Goal: Transaction & Acquisition: Purchase product/service

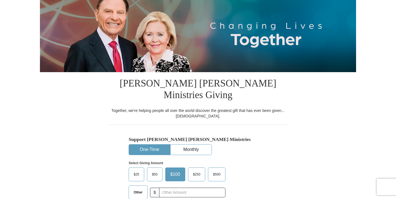
scroll to position [78, 0]
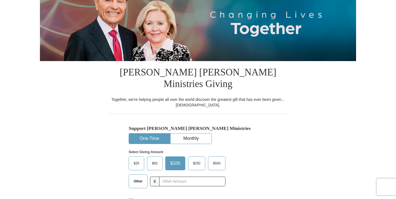
click at [136, 160] on span "$25" at bounding box center [136, 164] width 11 height 8
click at [0, 0] on input "$25" at bounding box center [0, 0] width 0 height 0
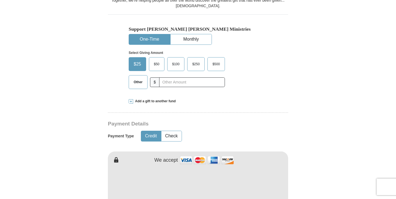
scroll to position [177, 0]
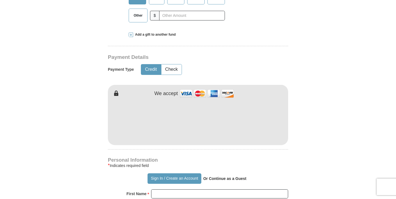
scroll to position [255, 0]
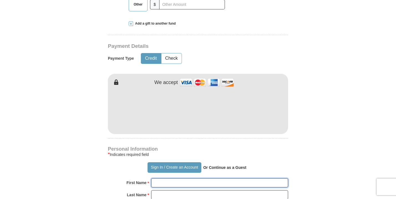
click at [157, 179] on input "First Name *" at bounding box center [219, 183] width 137 height 9
type input "[PERSON_NAME]"
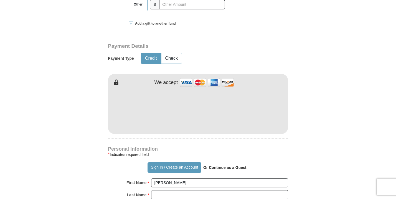
click at [157, 191] on input "Last Name *" at bounding box center [219, 195] width 137 height 9
type input "[PERSON_NAME]"
click at [147, 191] on label "Last Name *" at bounding box center [138, 195] width 22 height 9
click at [151, 191] on input "[PERSON_NAME]" at bounding box center [219, 195] width 137 height 9
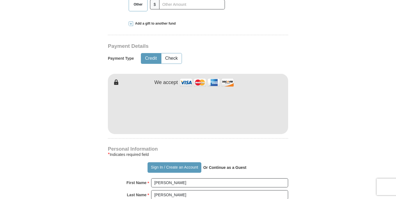
click at [143, 191] on strong "Last Name" at bounding box center [137, 195] width 20 height 8
click at [151, 191] on input "[PERSON_NAME]" at bounding box center [219, 195] width 137 height 9
click at [262, 152] on div "* Indicates required field" at bounding box center [198, 155] width 180 height 7
click at [223, 163] on p "Or Continue as a Guest" at bounding box center [224, 167] width 47 height 9
click at [224, 166] on strong "Or Continue as a Guest" at bounding box center [224, 168] width 43 height 4
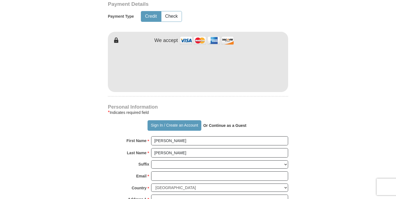
scroll to position [299, 0]
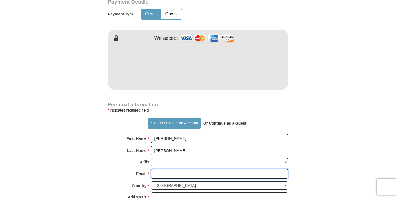
click at [161, 170] on input "Email *" at bounding box center [219, 174] width 137 height 9
type input "[EMAIL_ADDRESS][DOMAIN_NAME]"
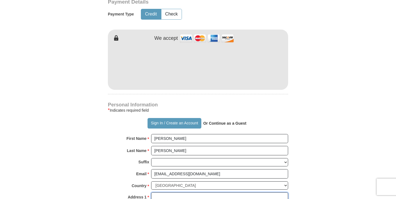
type input "[STREET_ADDRESS][PERSON_NAME]"
type input "Laredo"
select select "[GEOGRAPHIC_DATA]"
type input "78045"
type input "9564151695"
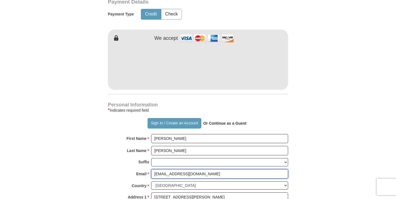
click at [158, 170] on input "[EMAIL_ADDRESS][DOMAIN_NAME]" at bounding box center [219, 174] width 137 height 9
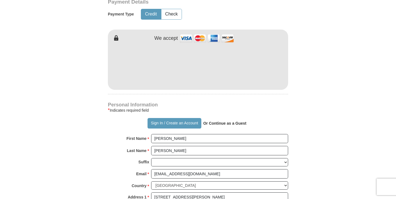
click at [116, 170] on div "Email * [EMAIL_ADDRESS][DOMAIN_NAME] Please enter Email The email address you h…" at bounding box center [198, 176] width 180 height 12
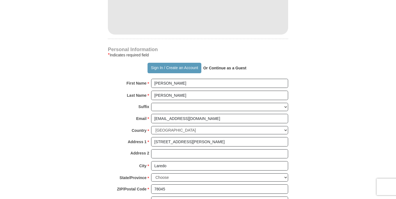
scroll to position [366, 0]
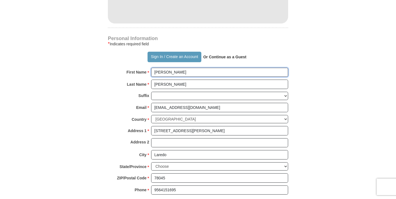
click at [167, 68] on input "[PERSON_NAME]" at bounding box center [219, 72] width 137 height 9
click at [147, 68] on div "First Name *" at bounding box center [138, 74] width 25 height 12
click at [145, 68] on strong "First Name" at bounding box center [136, 72] width 20 height 8
click at [151, 68] on input "[PERSON_NAME]" at bounding box center [219, 72] width 137 height 9
click at [119, 68] on div "First Name * [PERSON_NAME] Please enter First Name" at bounding box center [198, 74] width 180 height 12
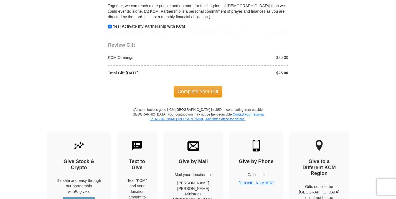
scroll to position [587, 0]
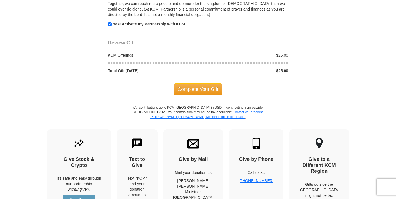
click at [200, 84] on span "Complete Your Gift" at bounding box center [197, 90] width 49 height 12
